Goal: Task Accomplishment & Management: Manage account settings

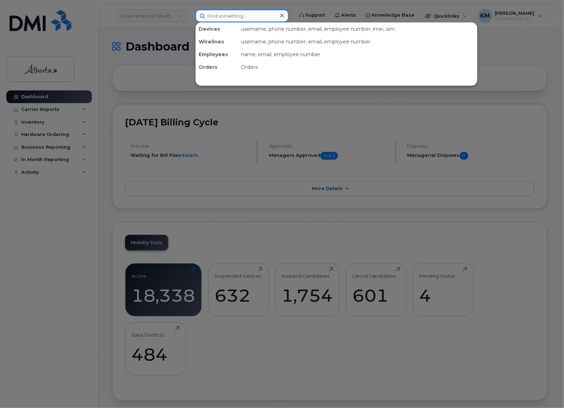
click at [213, 18] on input at bounding box center [241, 16] width 93 height 13
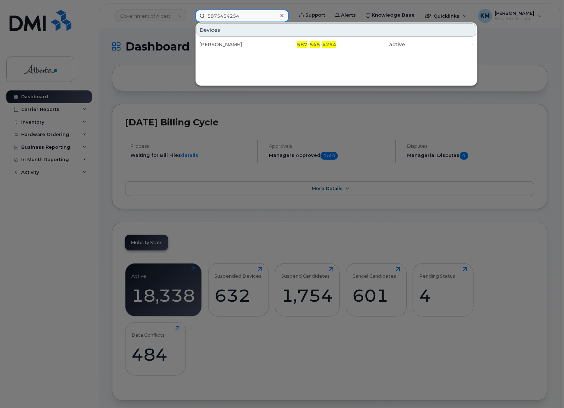
type input "5875454254"
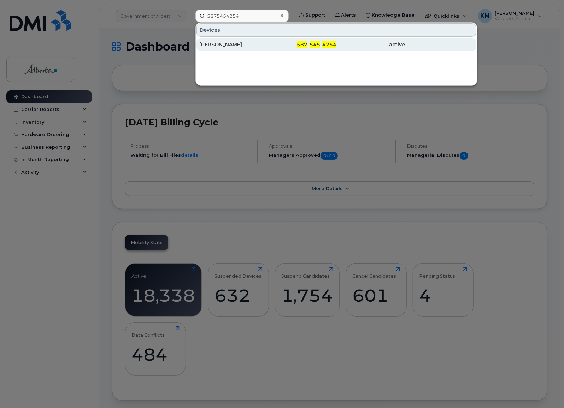
click at [234, 44] on div "[PERSON_NAME]" at bounding box center [233, 44] width 69 height 7
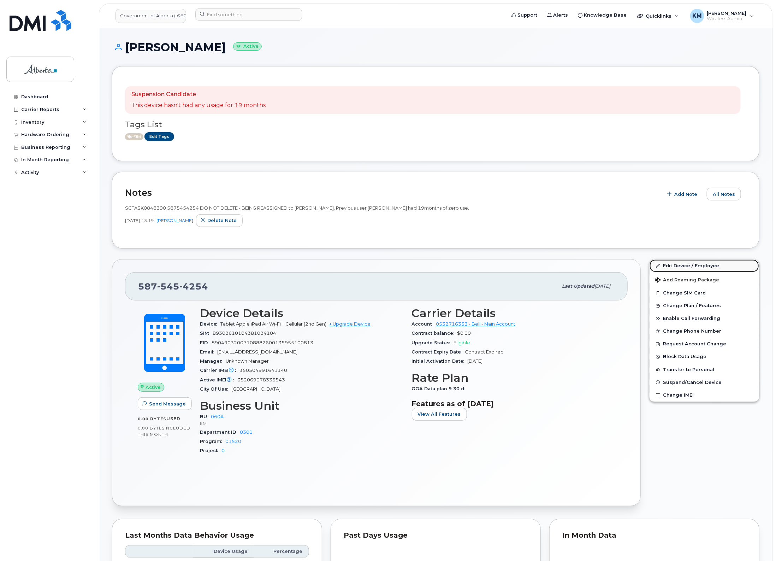
click at [696, 262] on link "Edit Device / Employee" at bounding box center [705, 265] width 110 height 13
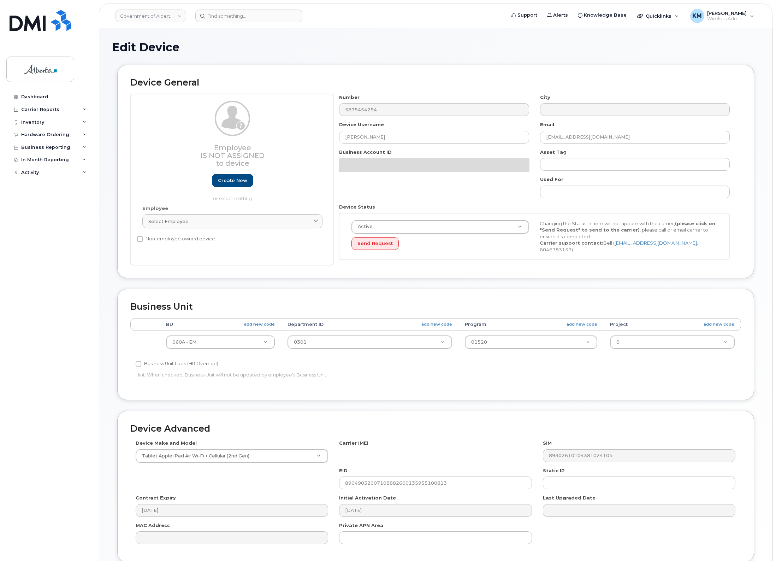
select select "4749732"
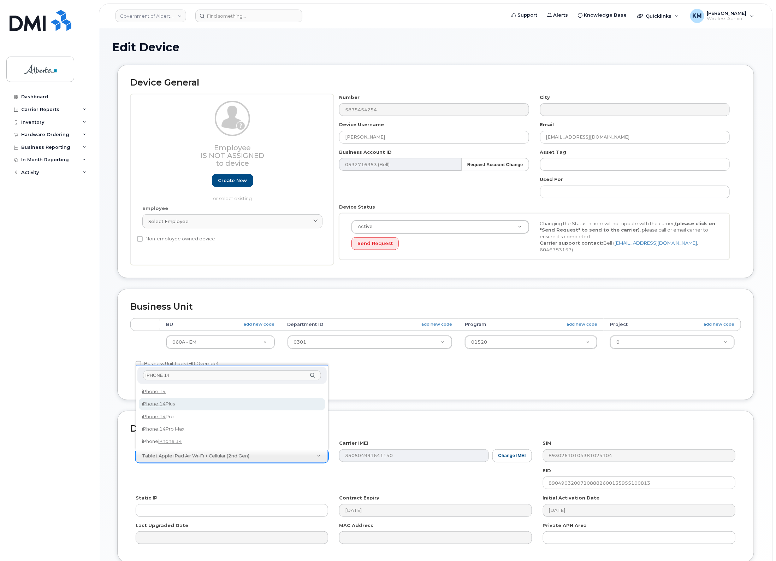
type input "IPHONE 14"
select select "2776"
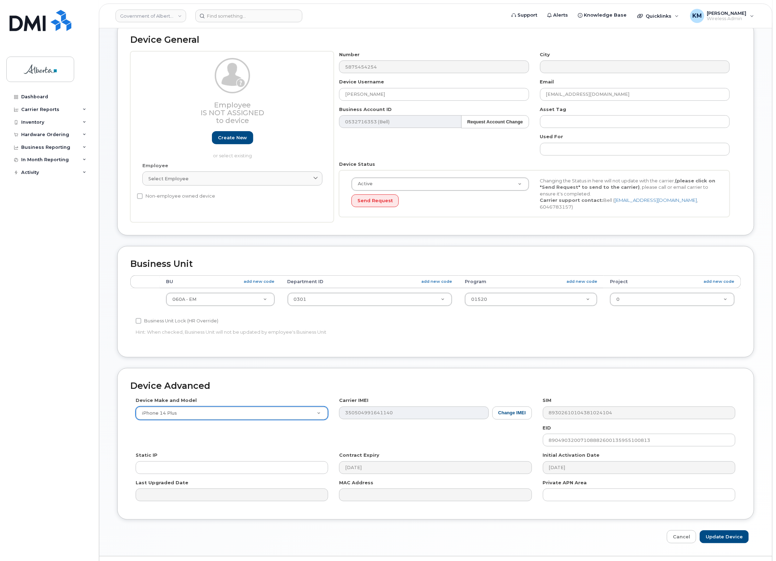
scroll to position [59, 0]
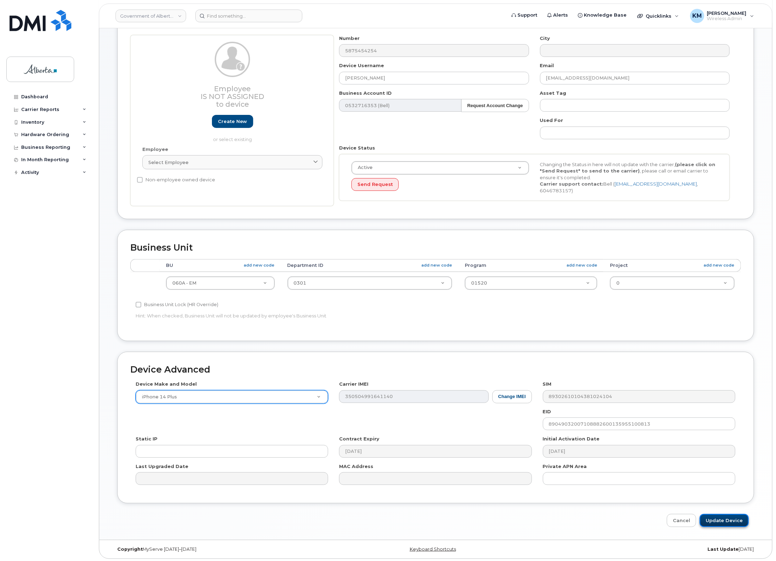
click at [713, 515] on input "Update Device" at bounding box center [724, 520] width 49 height 13
type input "Saving..."
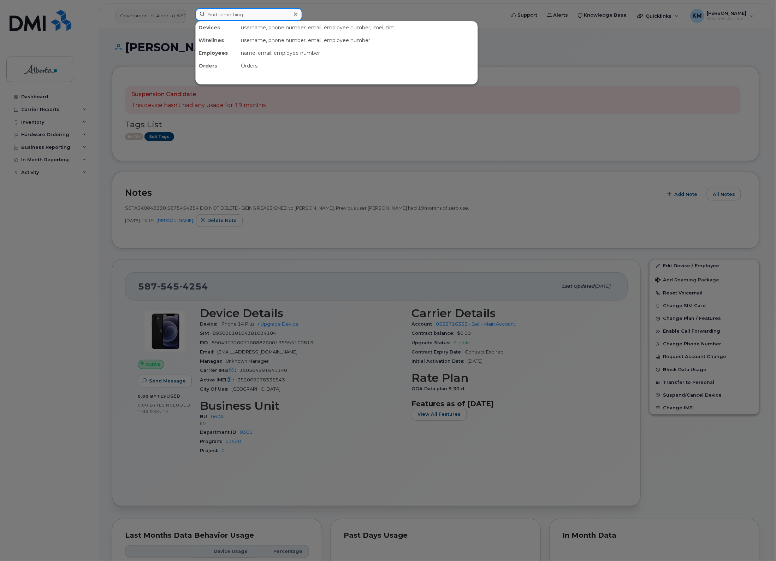
click at [244, 15] on input at bounding box center [248, 14] width 107 height 13
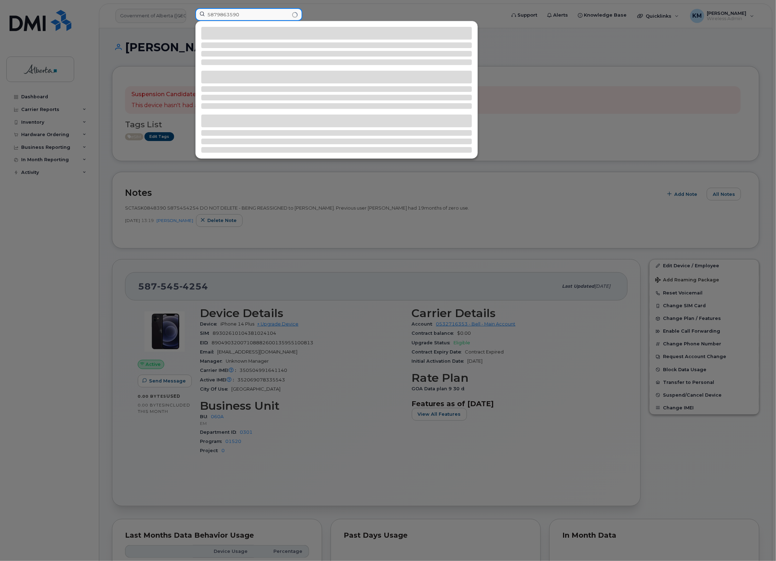
type input "5879863590"
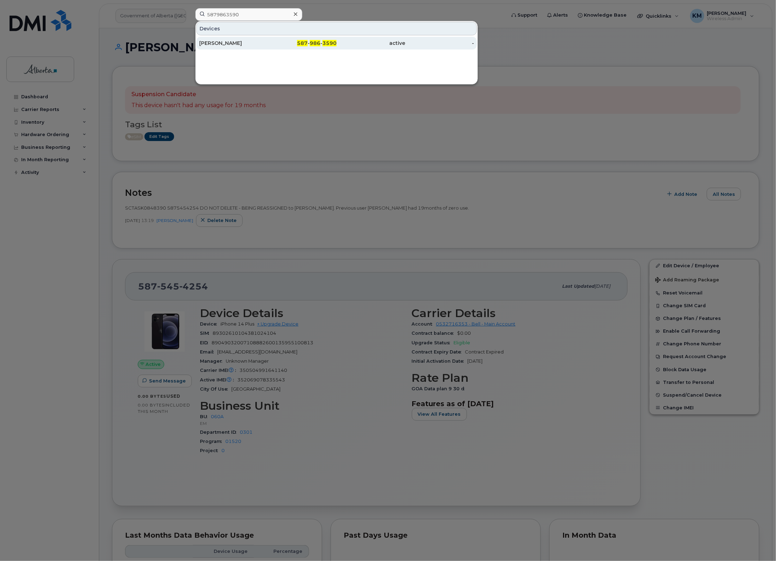
click at [253, 45] on div "Lianne Bell" at bounding box center [233, 43] width 69 height 7
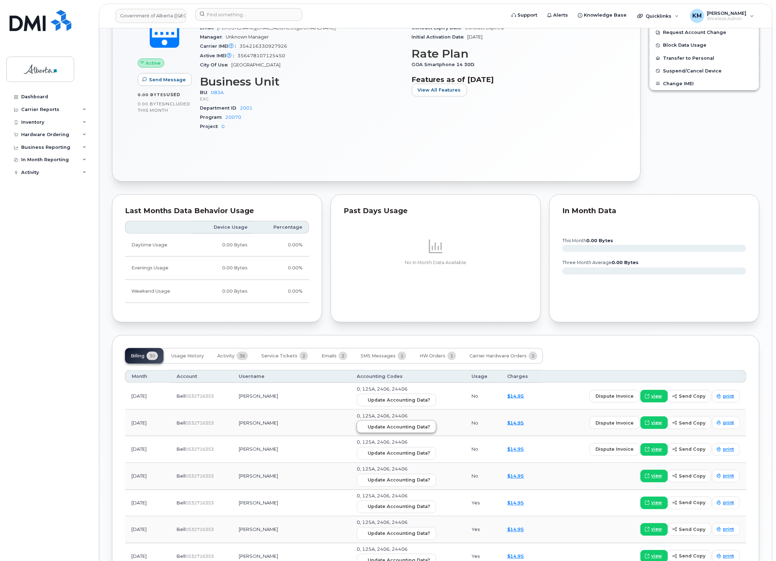
scroll to position [353, 0]
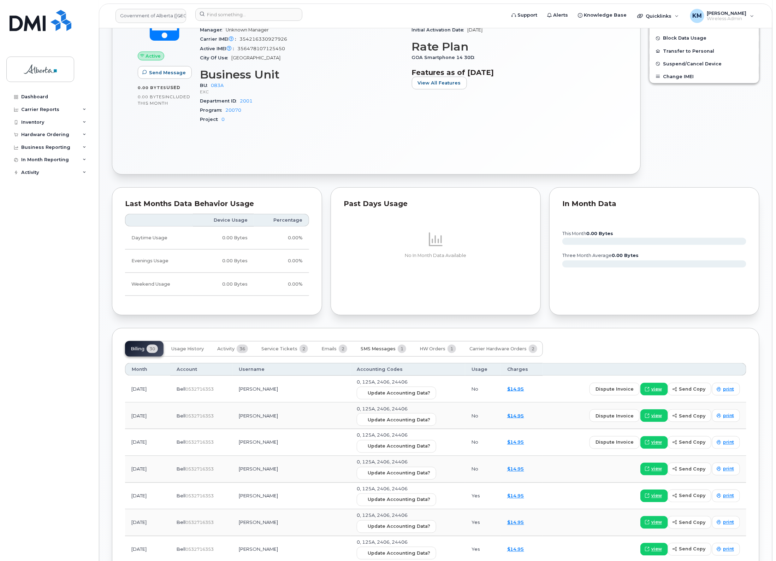
click at [389, 351] on span "SMS Messages" at bounding box center [378, 349] width 35 height 6
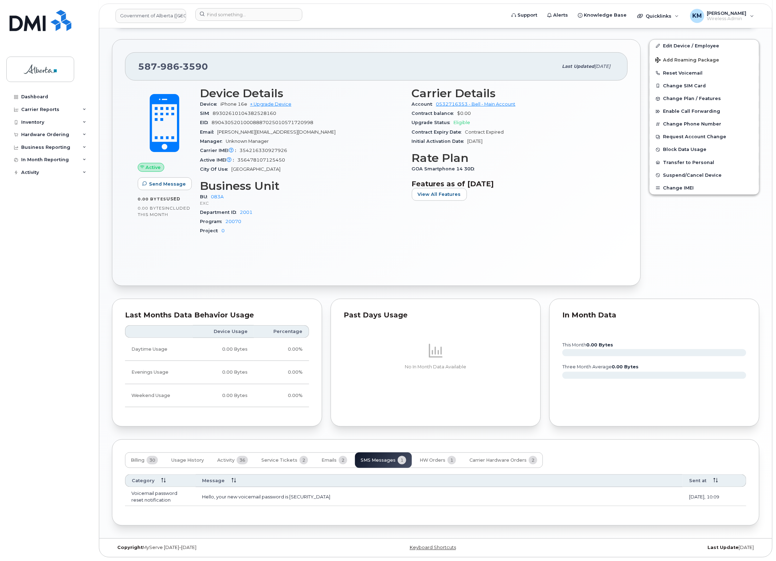
scroll to position [244, 0]
click at [333, 459] on span "Emails" at bounding box center [328, 460] width 15 height 6
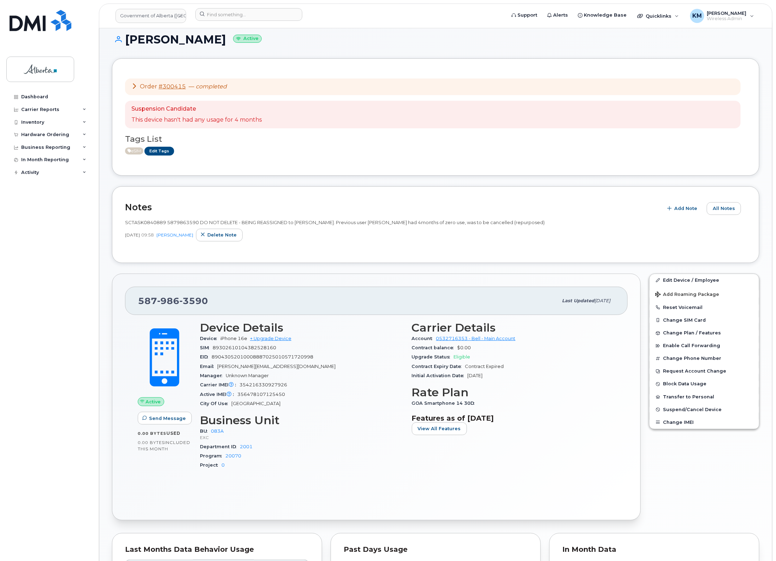
scroll to position [0, 0]
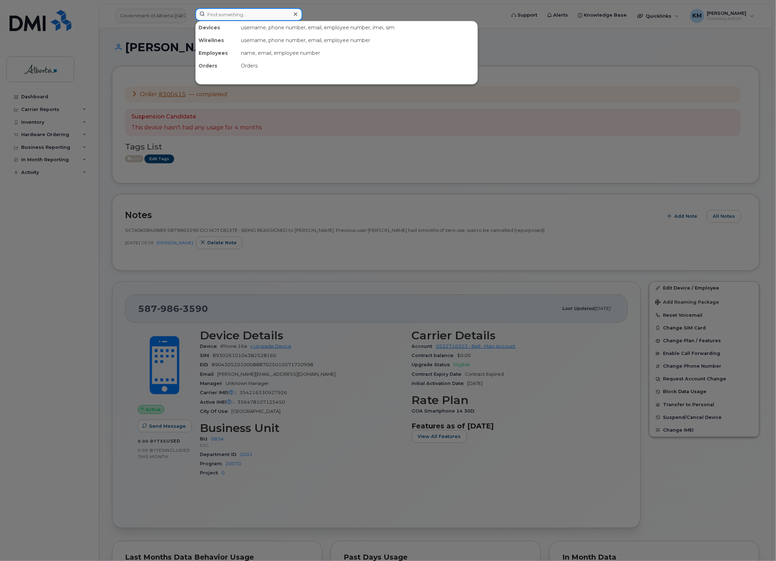
click at [253, 16] on input at bounding box center [248, 14] width 107 height 13
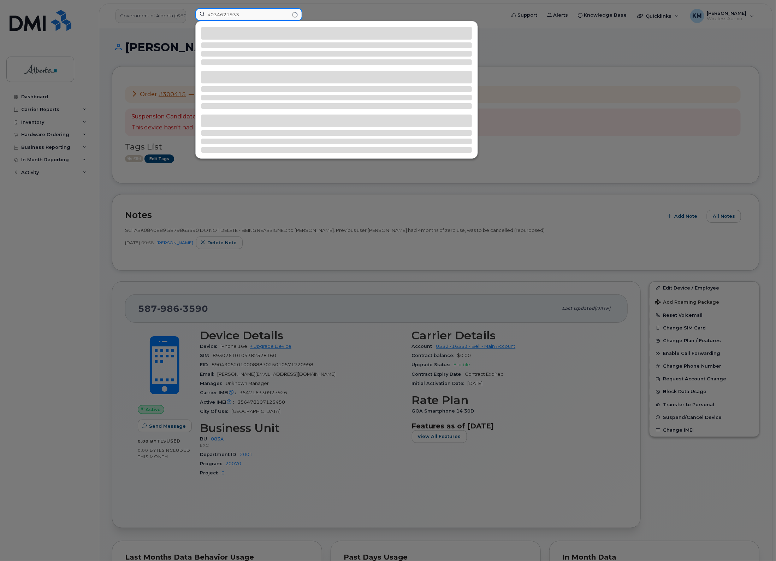
type input "4034621933"
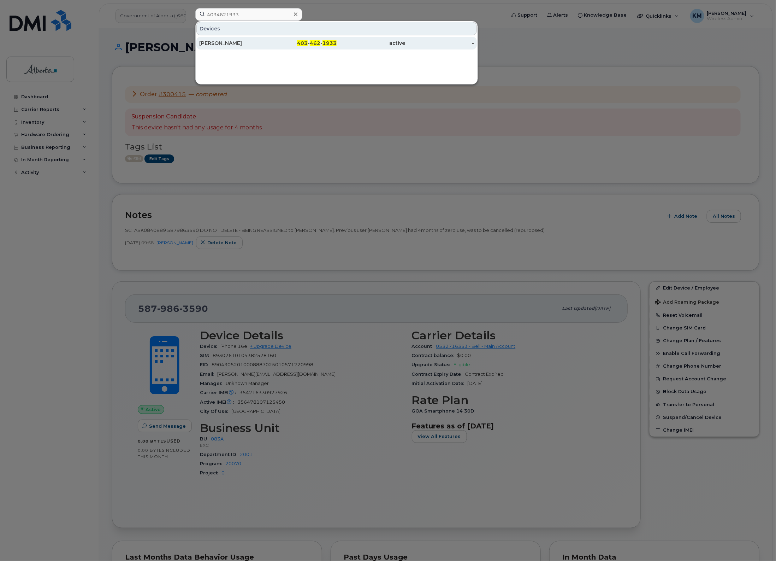
click at [257, 43] on div "[PERSON_NAME]" at bounding box center [233, 43] width 69 height 7
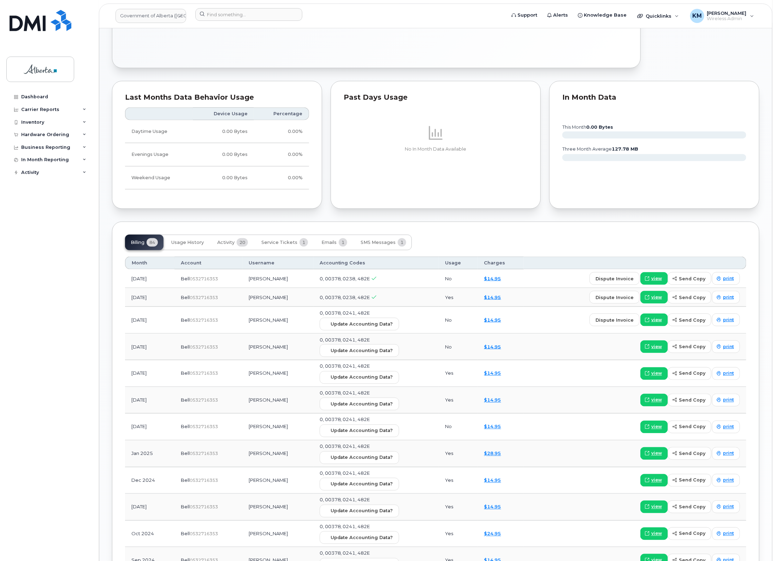
scroll to position [442, 0]
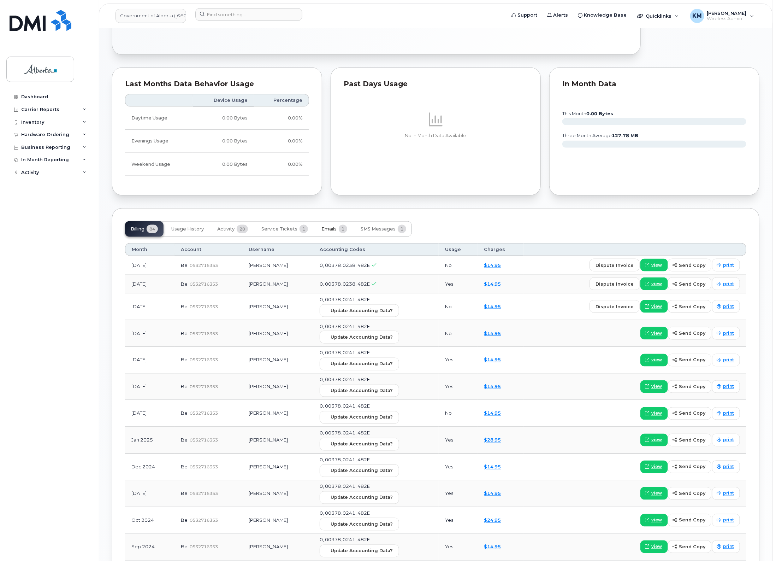
click at [321, 231] on span "Emails" at bounding box center [328, 229] width 15 height 6
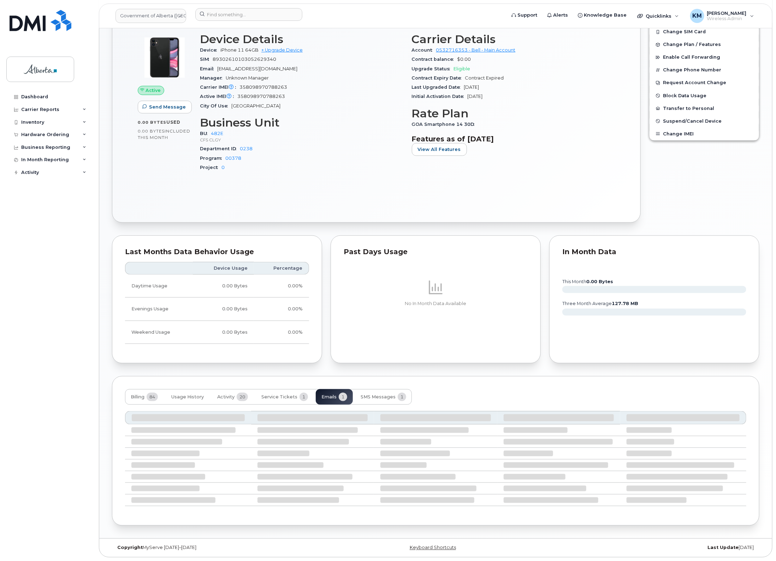
scroll to position [206, 0]
